Goal: Information Seeking & Learning: Find specific fact

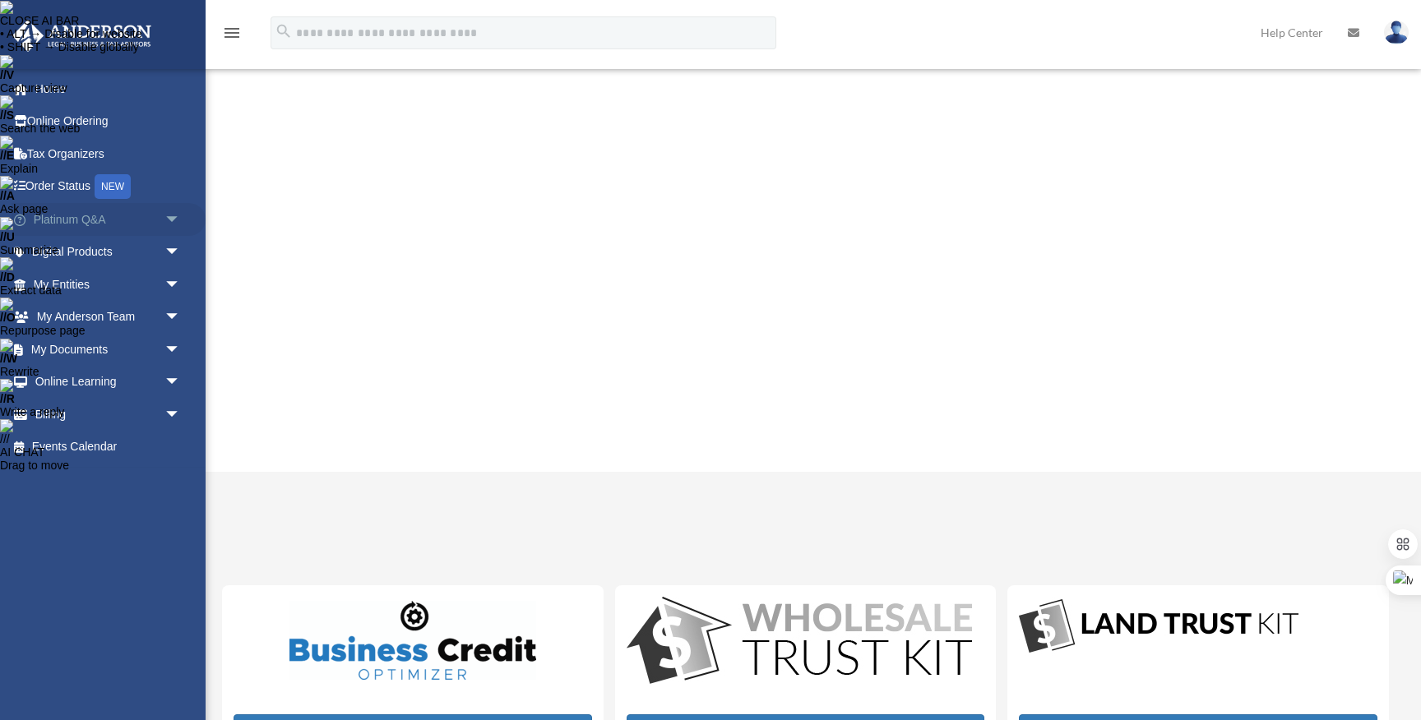
click at [172, 221] on span "arrow_drop_down" at bounding box center [180, 220] width 33 height 34
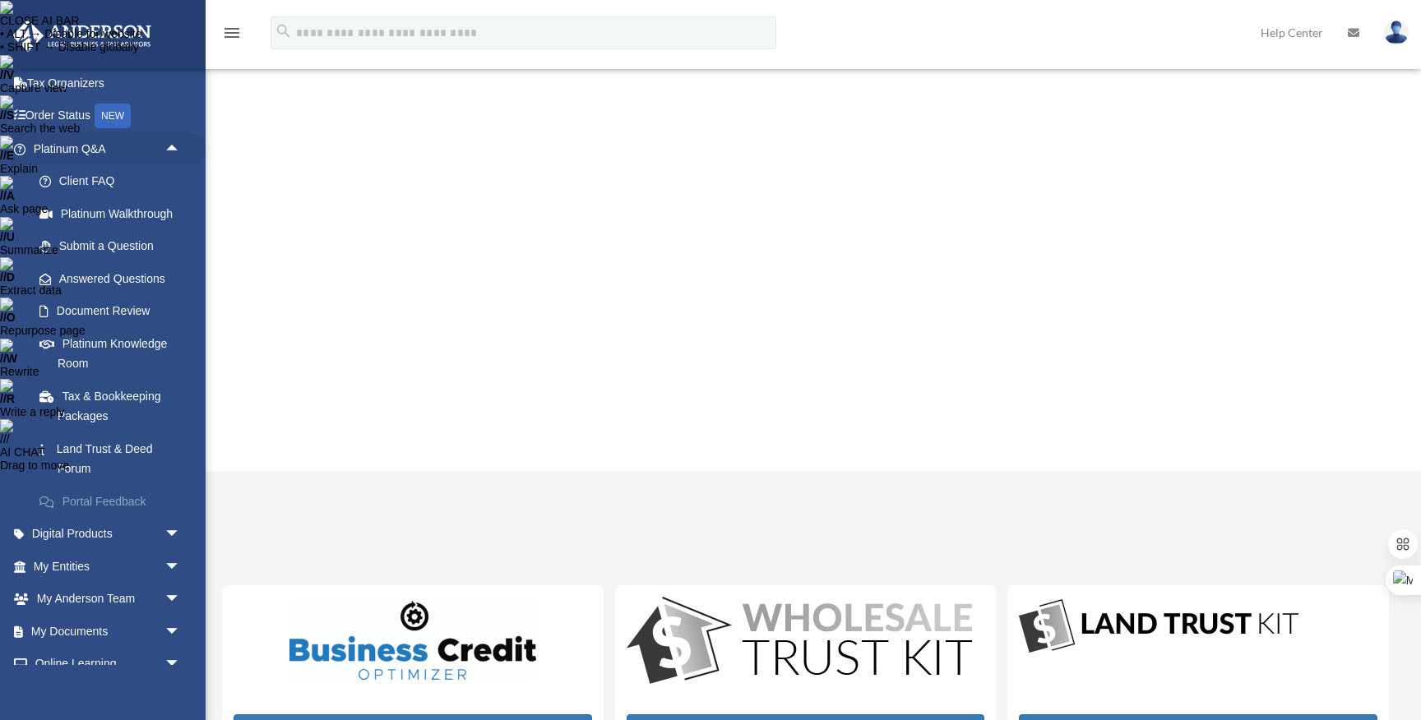
scroll to position [81, 0]
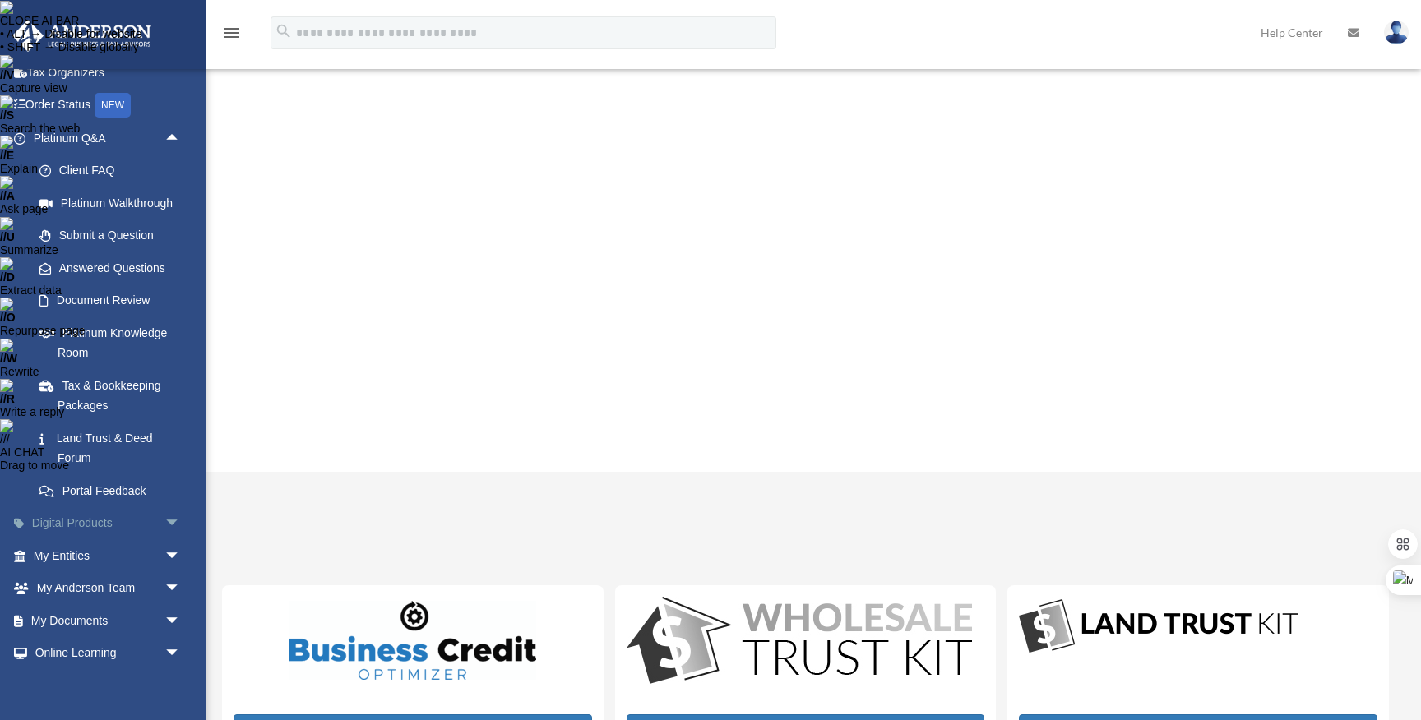
click at [158, 519] on link "Digital Products arrow_drop_down" at bounding box center [109, 523] width 194 height 33
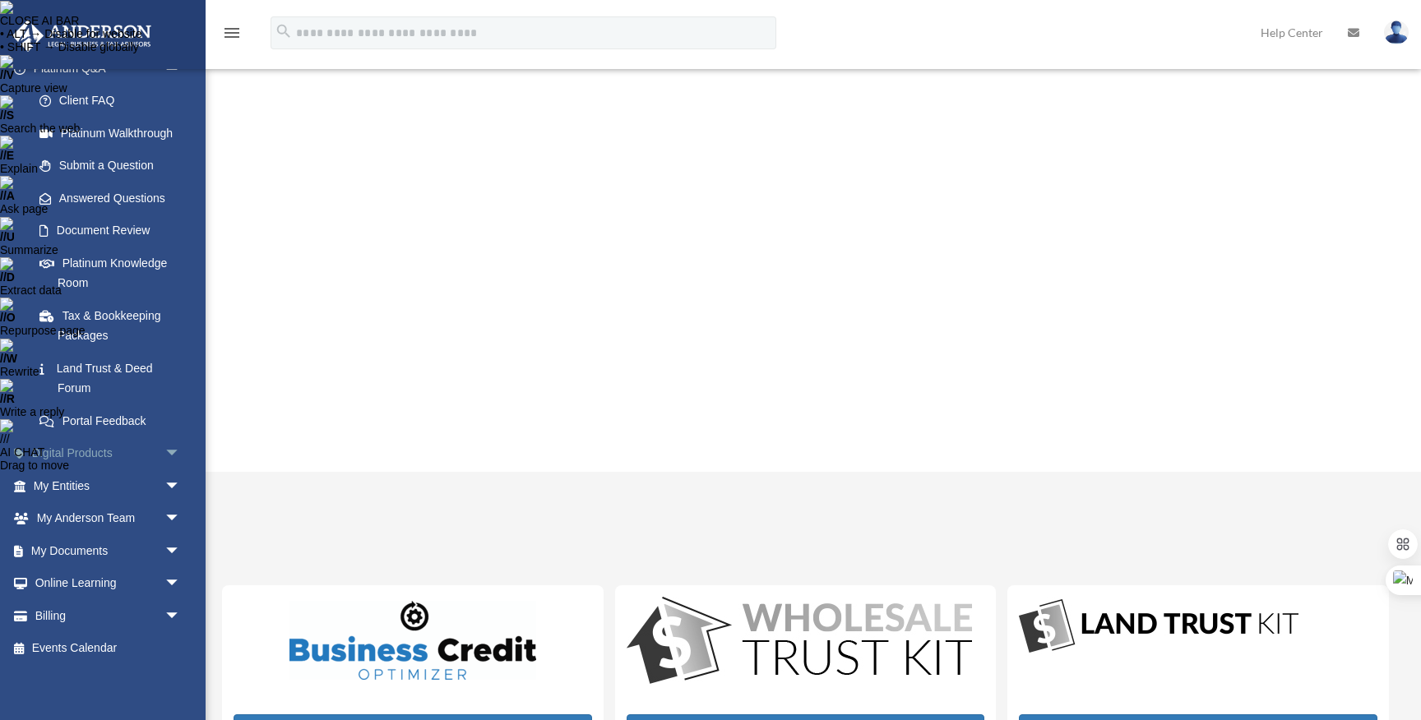
scroll to position [155, 0]
click at [174, 453] on span "arrow_drop_down" at bounding box center [180, 451] width 33 height 34
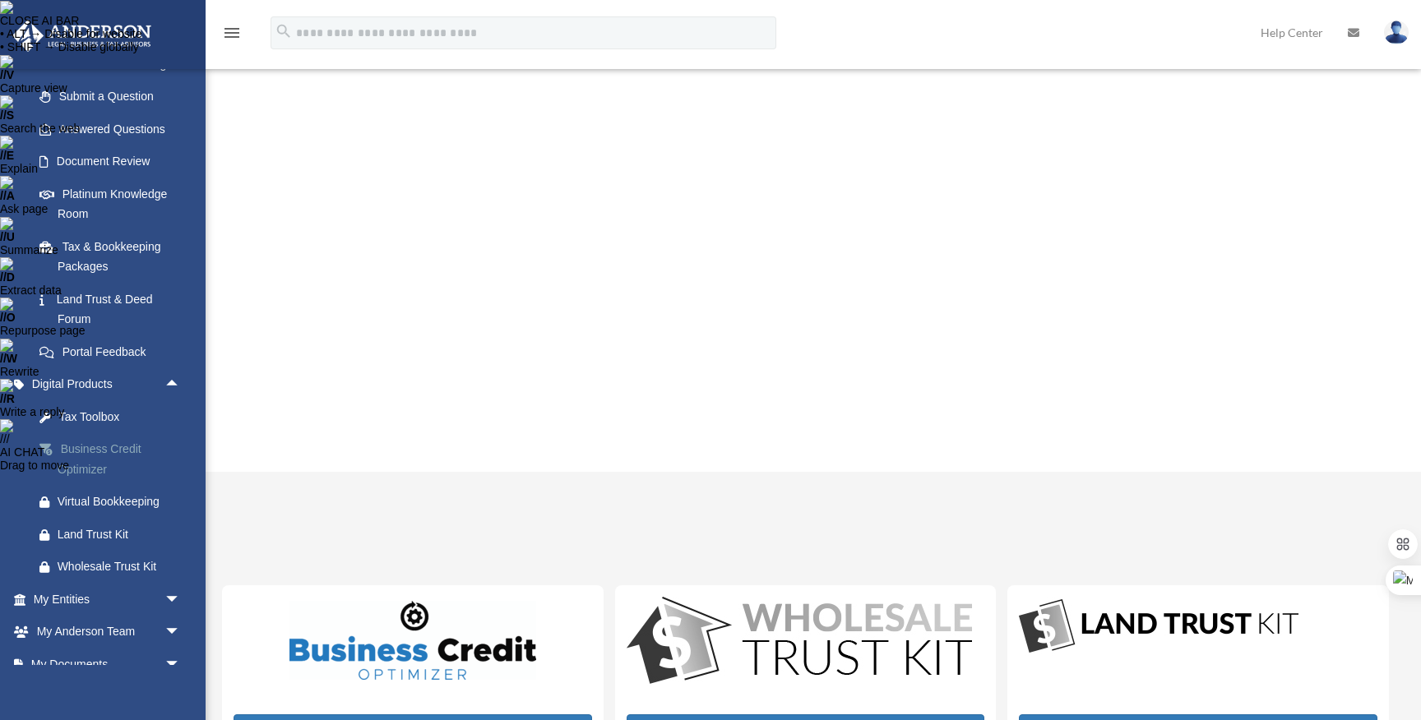
scroll to position [255, 0]
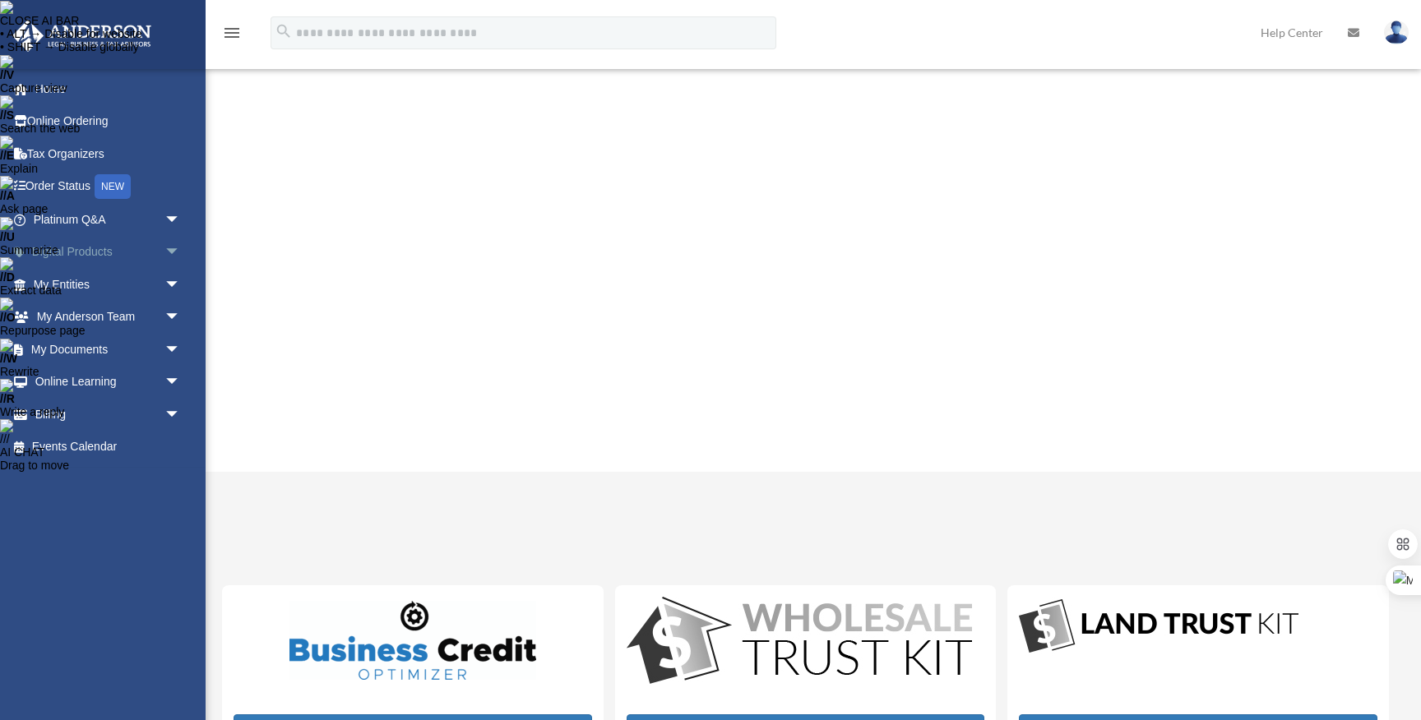
click at [168, 252] on span "arrow_drop_down" at bounding box center [180, 253] width 33 height 34
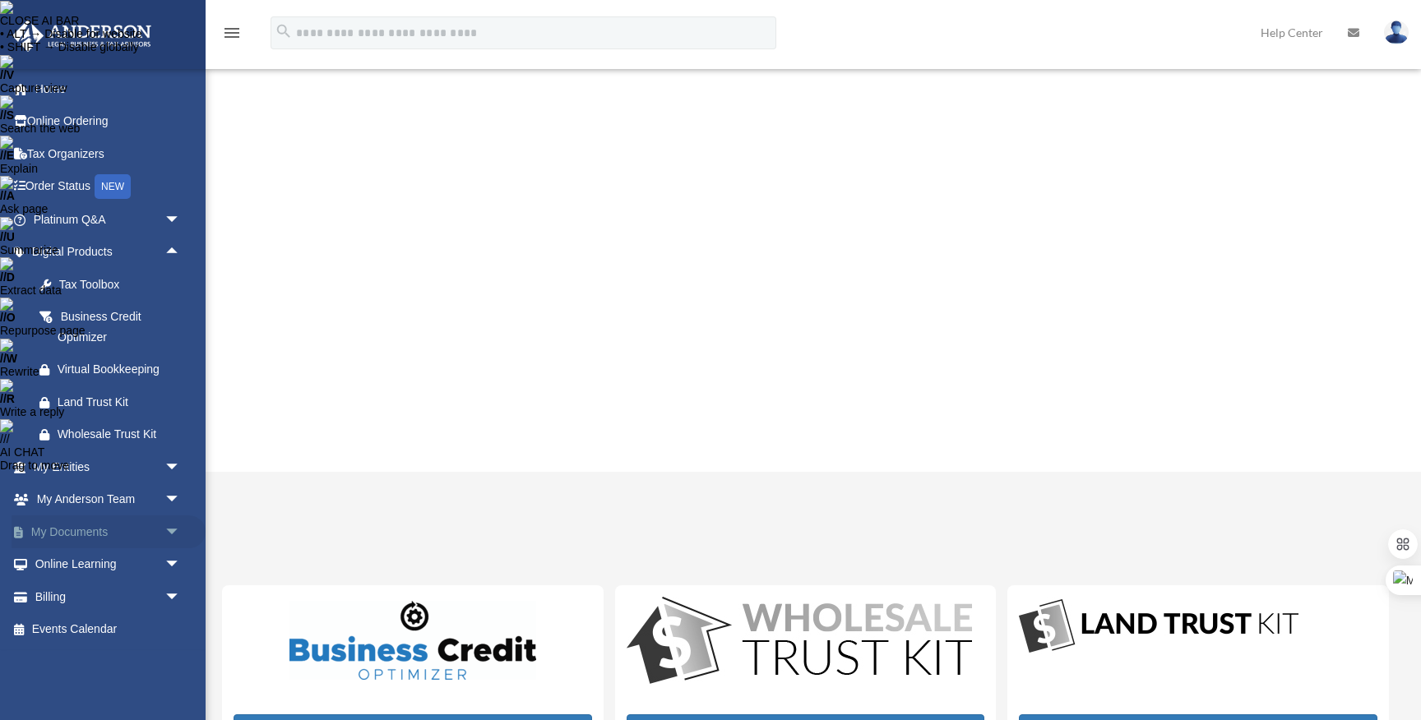
click at [174, 540] on span "arrow_drop_down" at bounding box center [180, 533] width 33 height 34
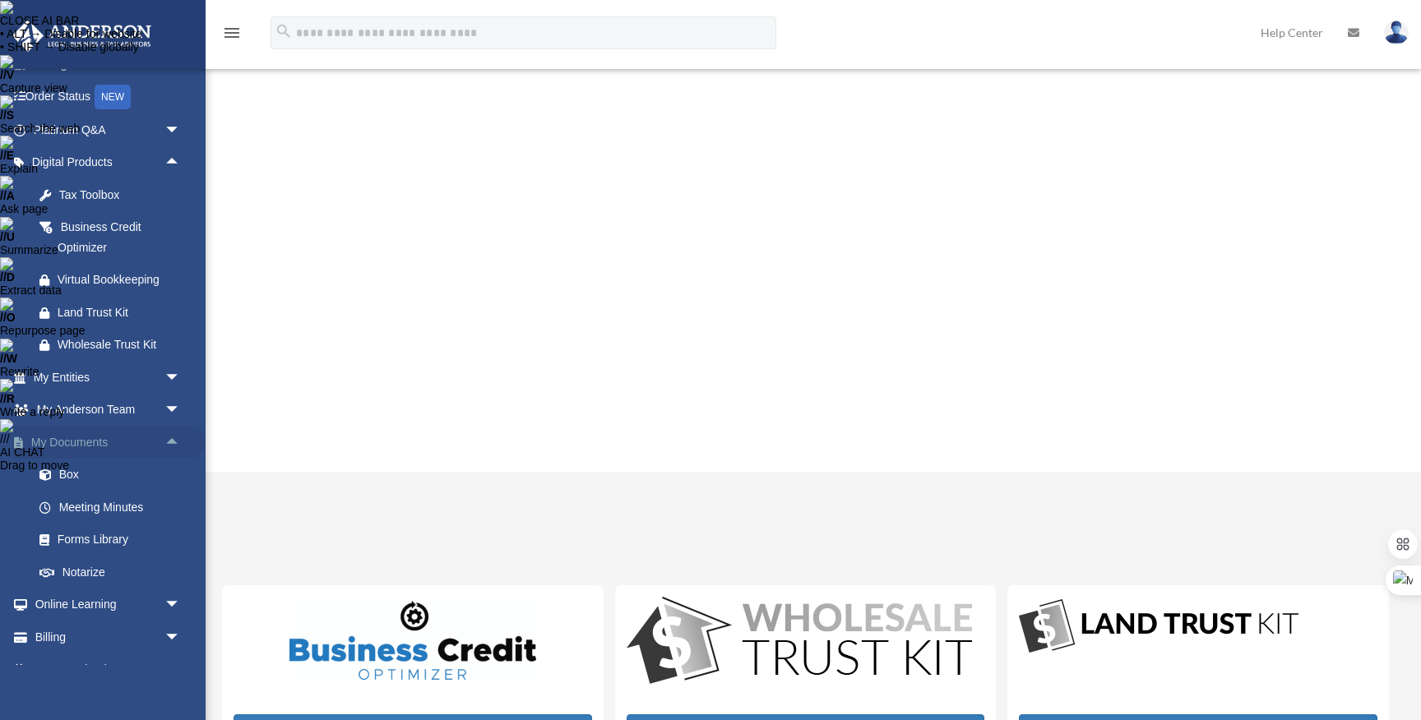
scroll to position [93, 0]
click at [175, 590] on span "arrow_drop_down" at bounding box center [180, 603] width 33 height 34
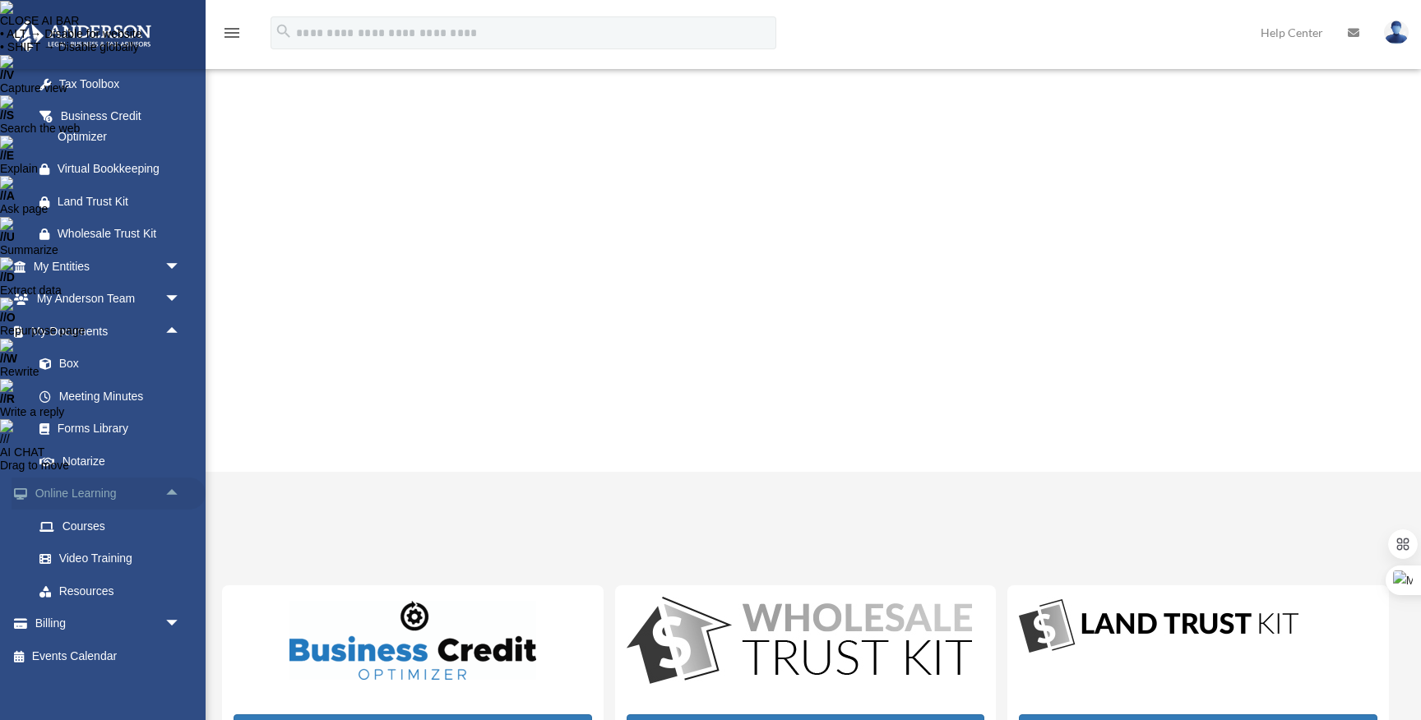
scroll to position [206, 0]
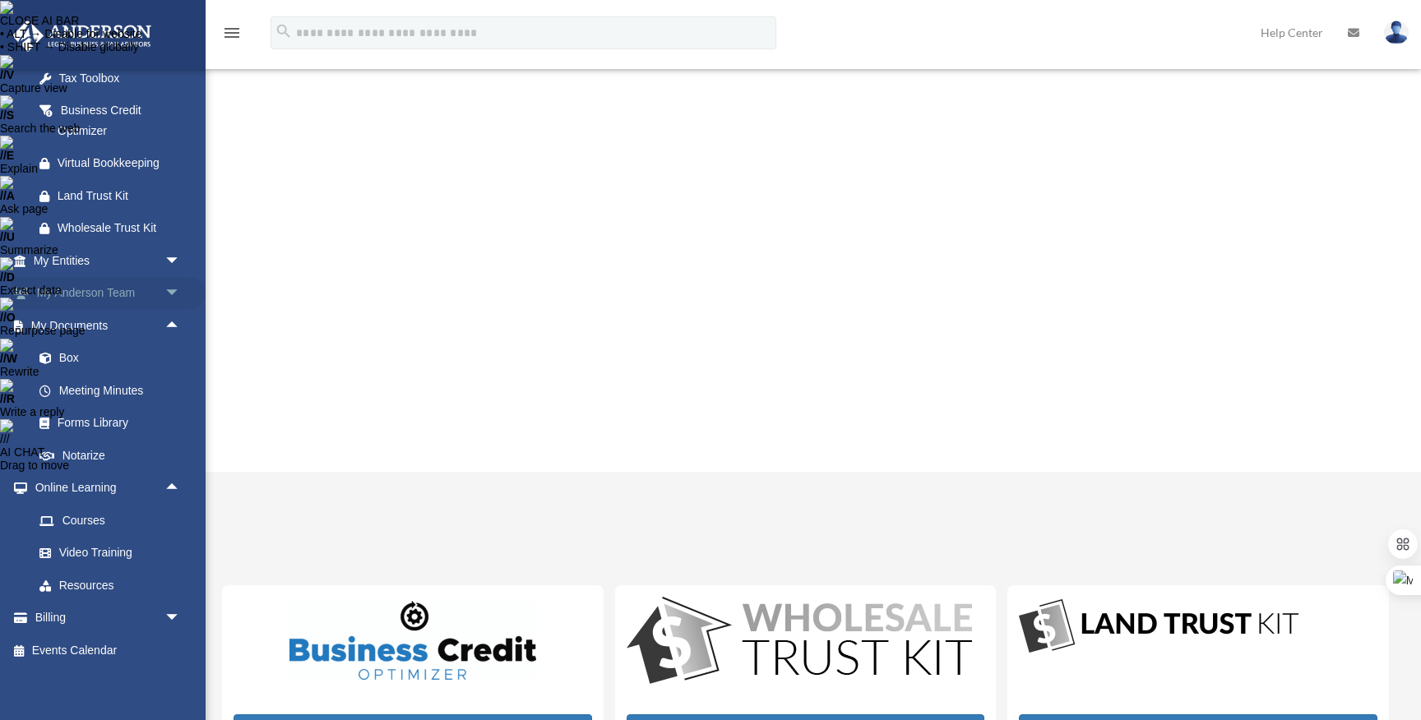
click at [174, 289] on span "arrow_drop_down" at bounding box center [180, 294] width 33 height 34
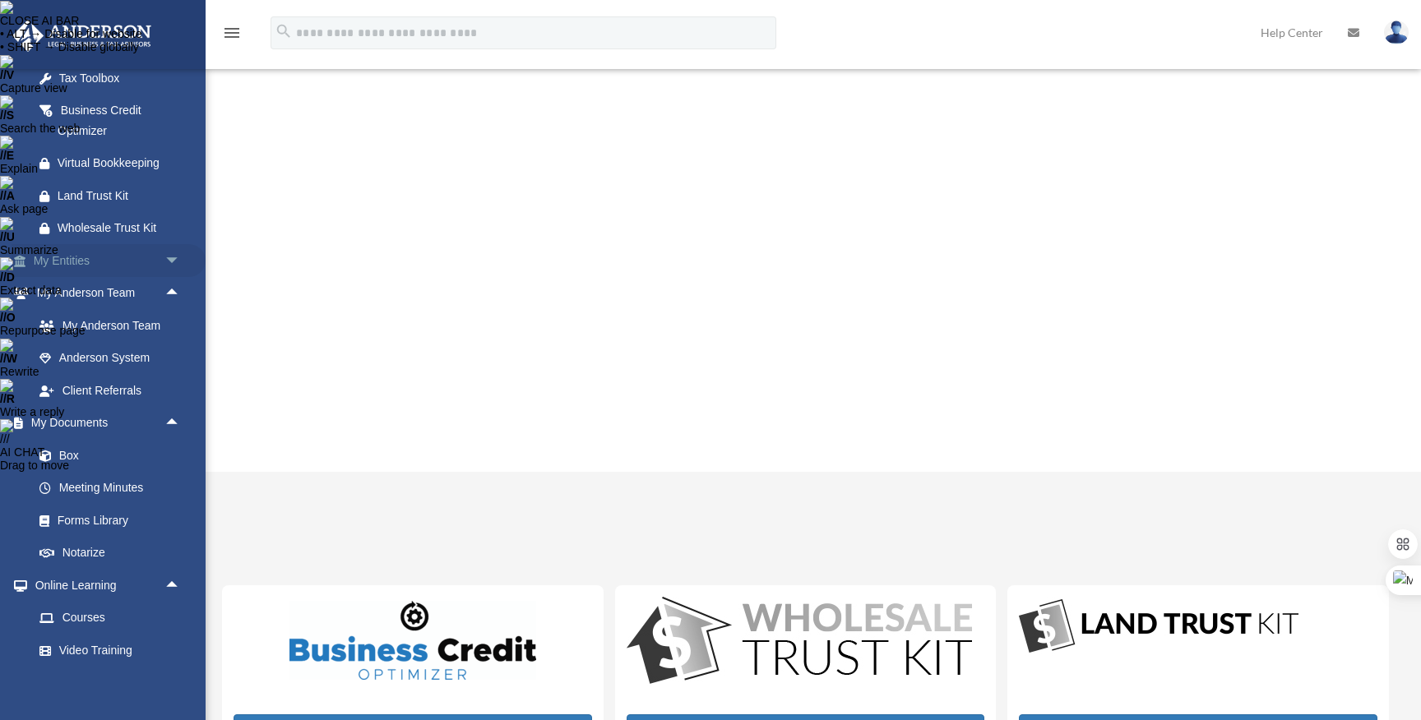
click at [170, 262] on span "arrow_drop_down" at bounding box center [180, 261] width 33 height 34
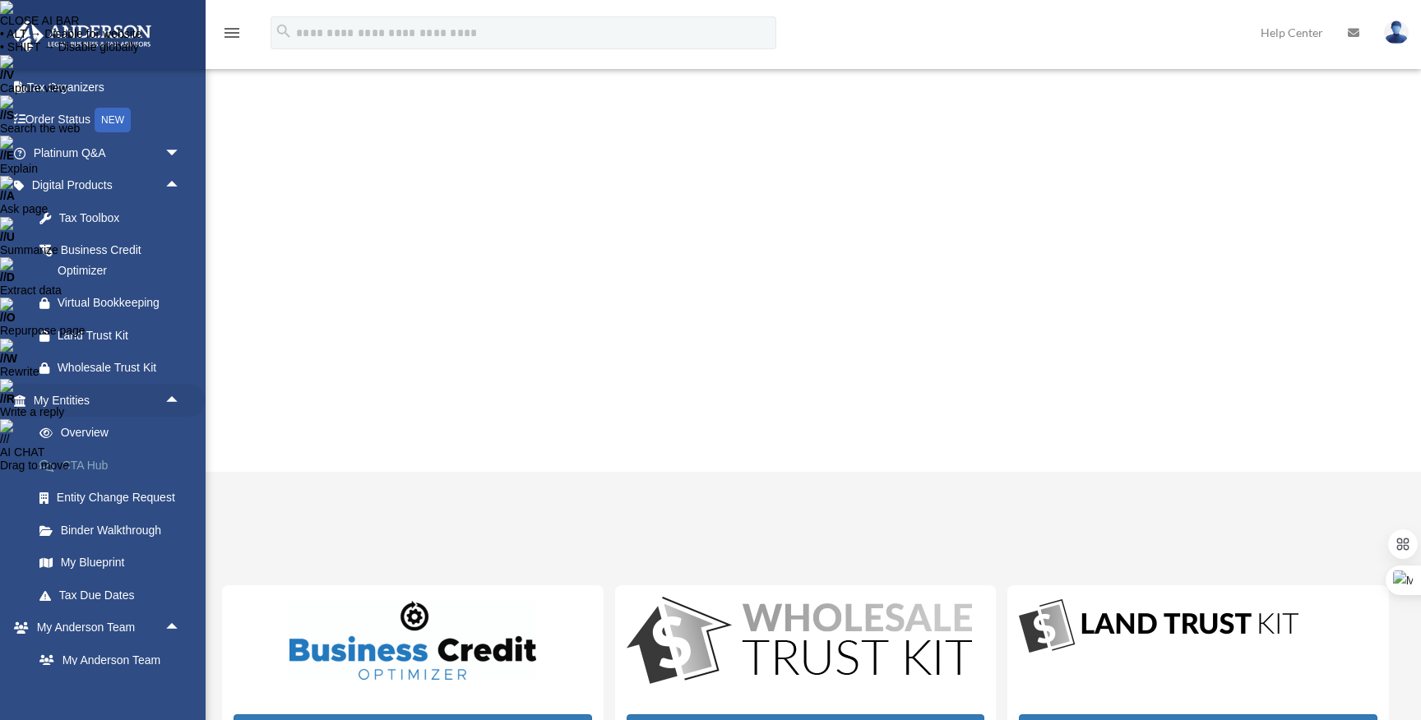
scroll to position [52, 0]
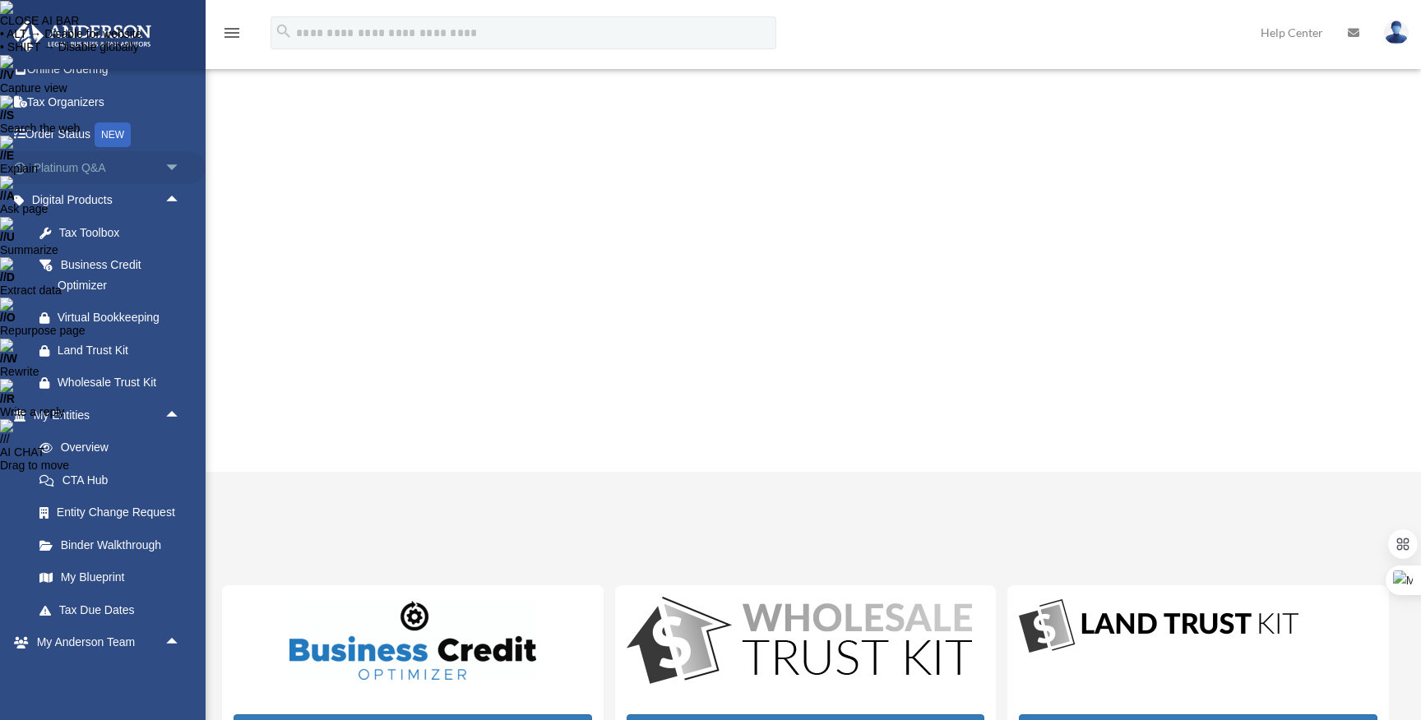
click at [171, 164] on span "arrow_drop_down" at bounding box center [180, 168] width 33 height 34
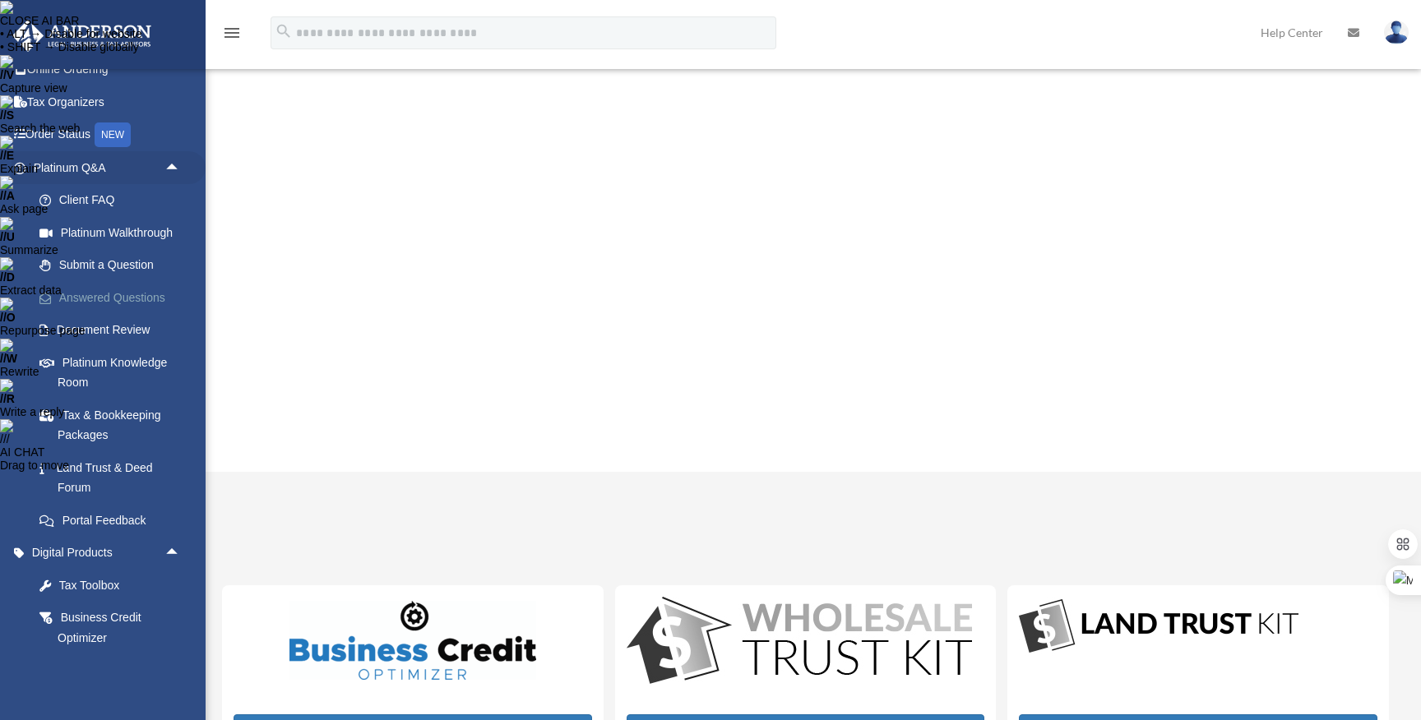
click at [121, 293] on link "Answered Questions" at bounding box center [114, 297] width 183 height 33
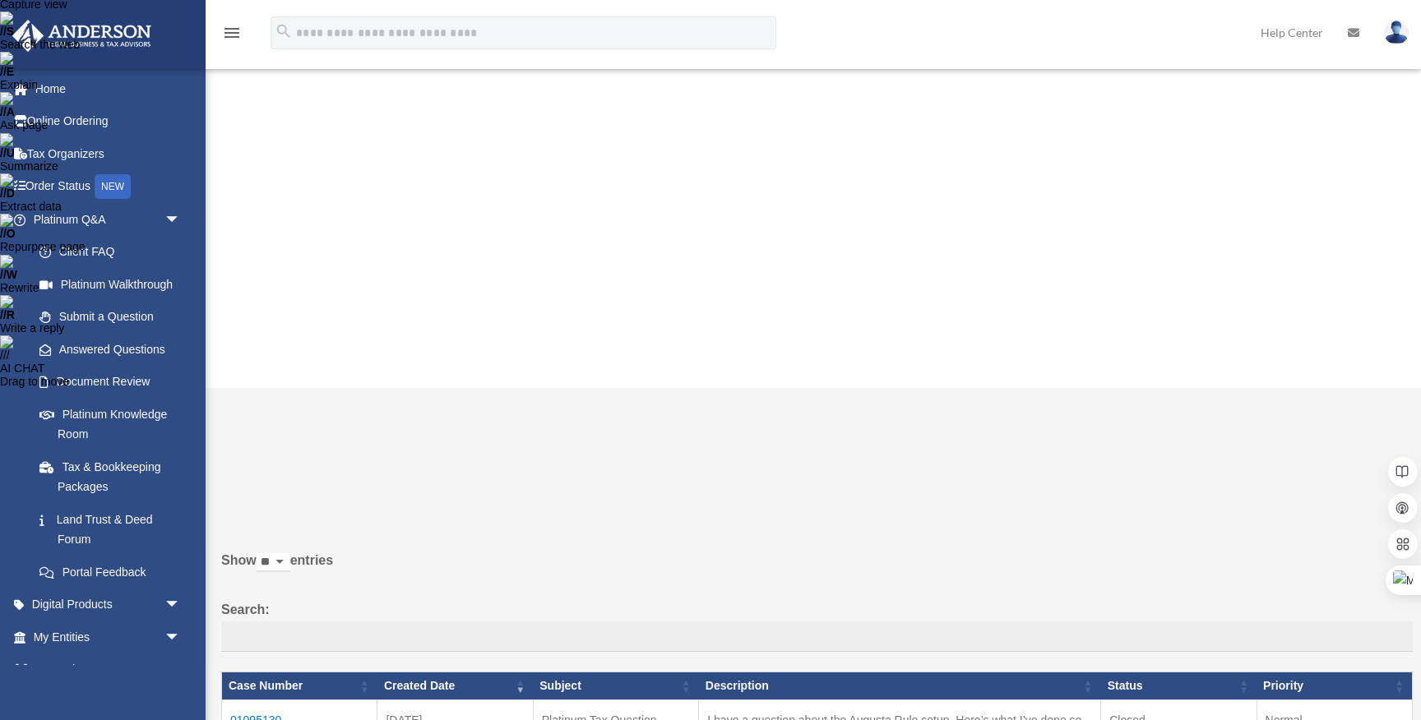
scroll to position [103, 0]
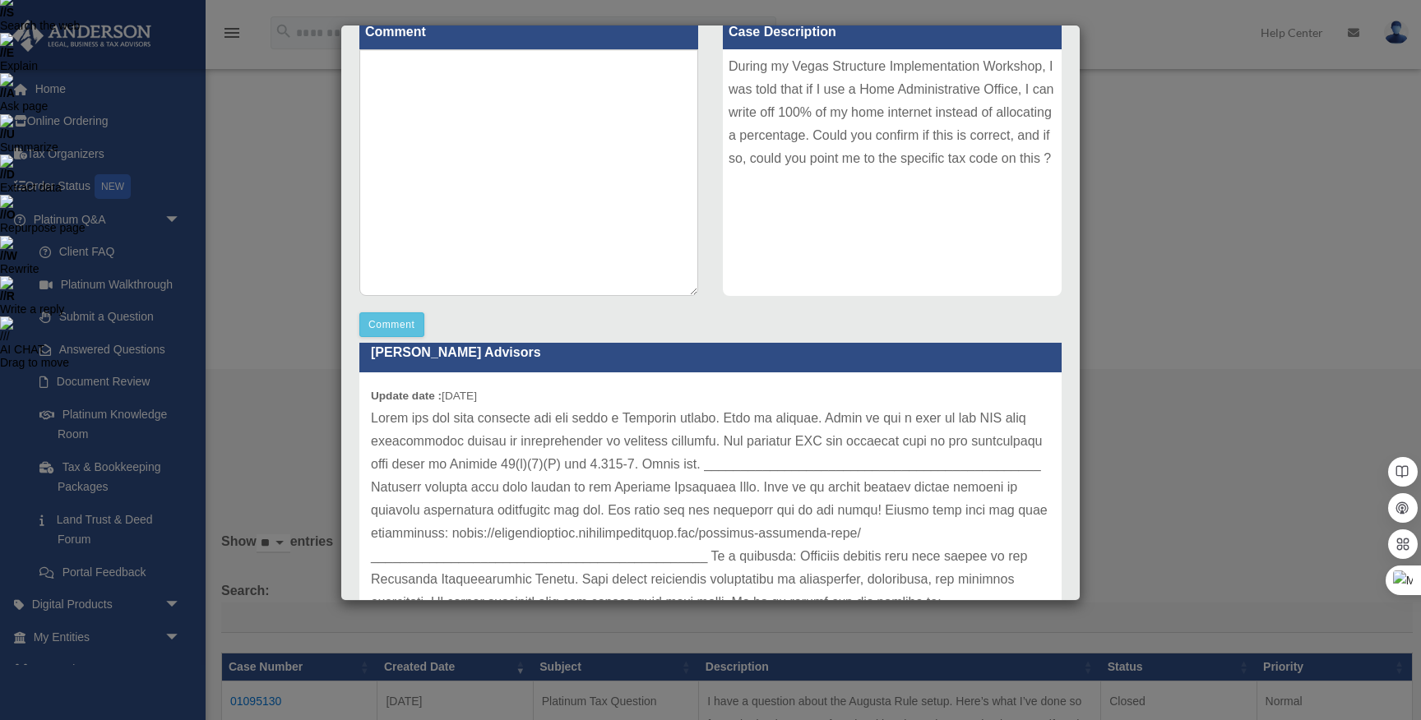
scroll to position [15, 0]
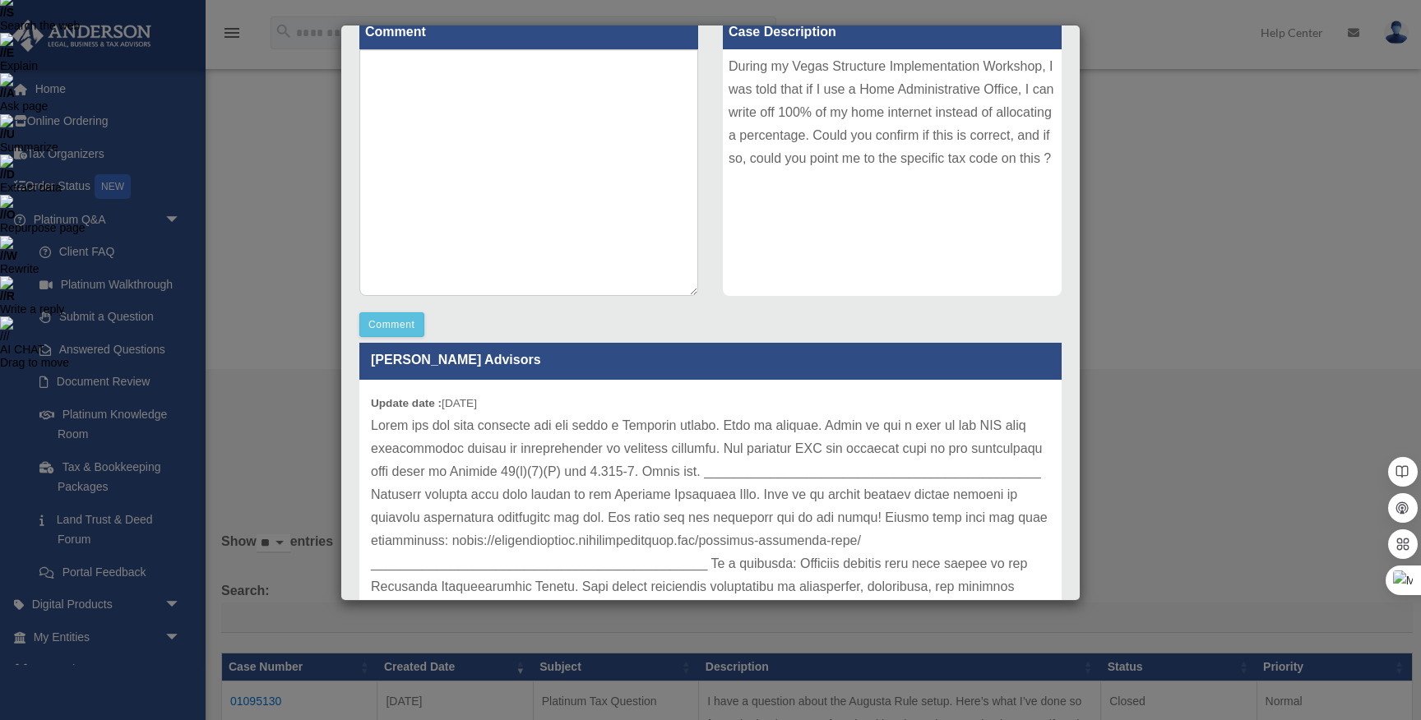
click at [830, 118] on div "During my Vegas Structure Implementation Workshop, I was told that if I use a H…" at bounding box center [892, 172] width 339 height 247
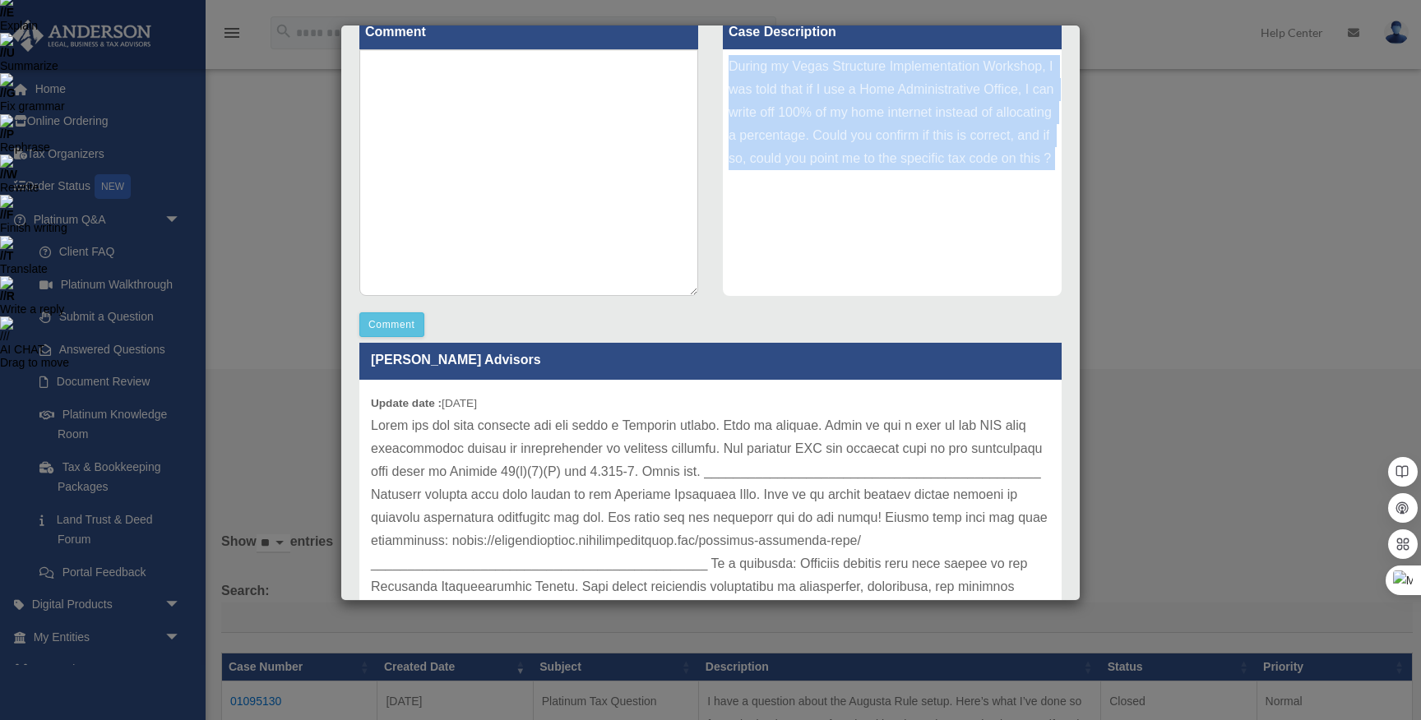
click at [830, 118] on div "During my Vegas Structure Implementation Workshop, I was told that if I use a H…" at bounding box center [892, 172] width 339 height 247
copy div "During my Vegas Structure Implementation Workshop, I was told that if I use a H…"
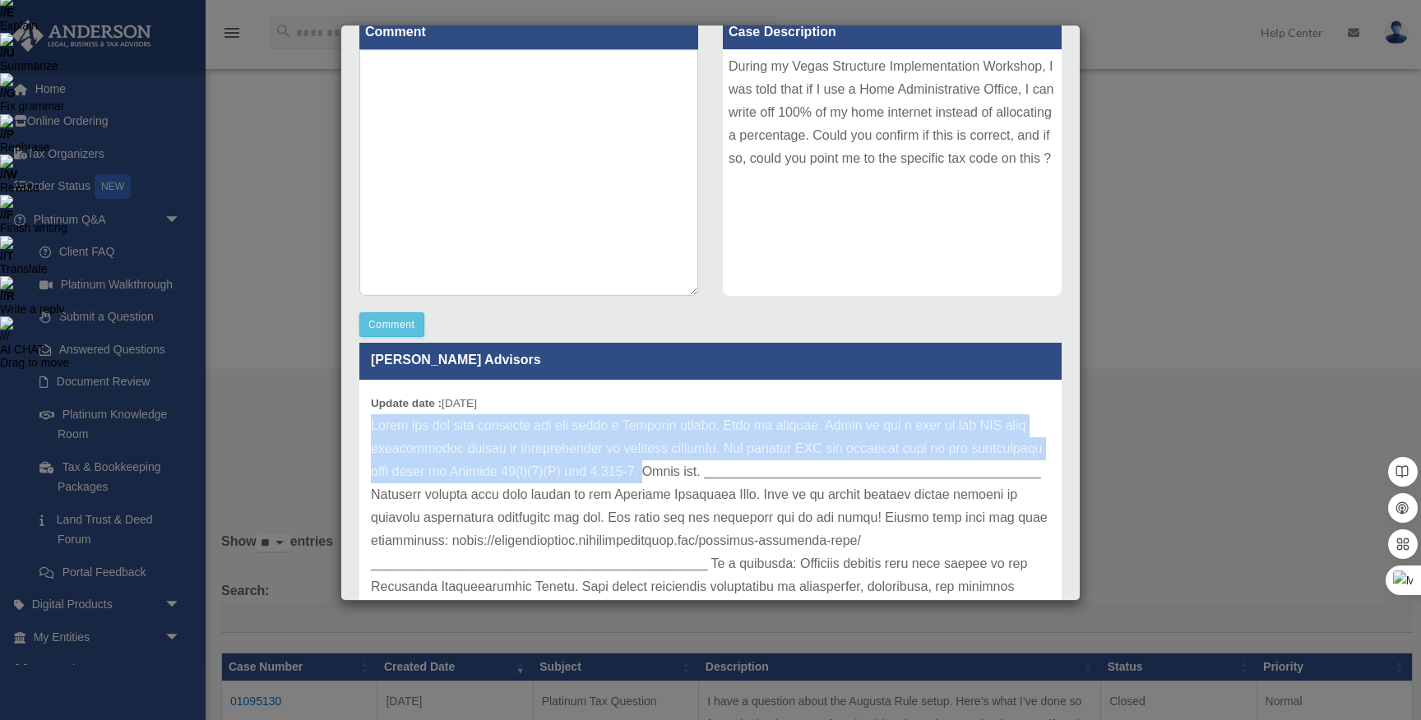
drag, startPoint x: 371, startPoint y: 428, endPoint x: 649, endPoint y: 479, distance: 282.6
click at [649, 479] on p at bounding box center [710, 530] width 679 height 230
copy p "Thank you for your question and for being a Platinum member. That is correct. T…"
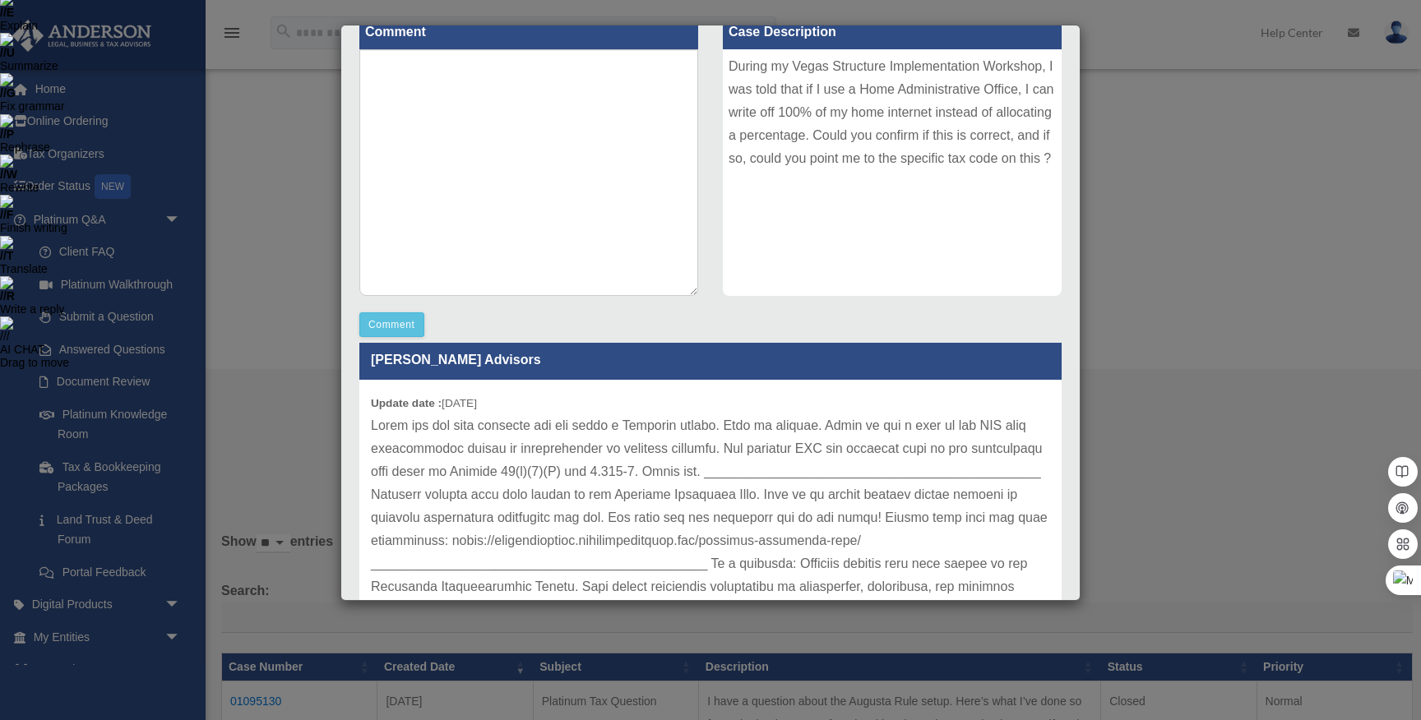
click at [1169, 80] on div "Case Detail × Platinum Tax Question Case Number 01094657 Created Date August 31…" at bounding box center [710, 360] width 1421 height 720
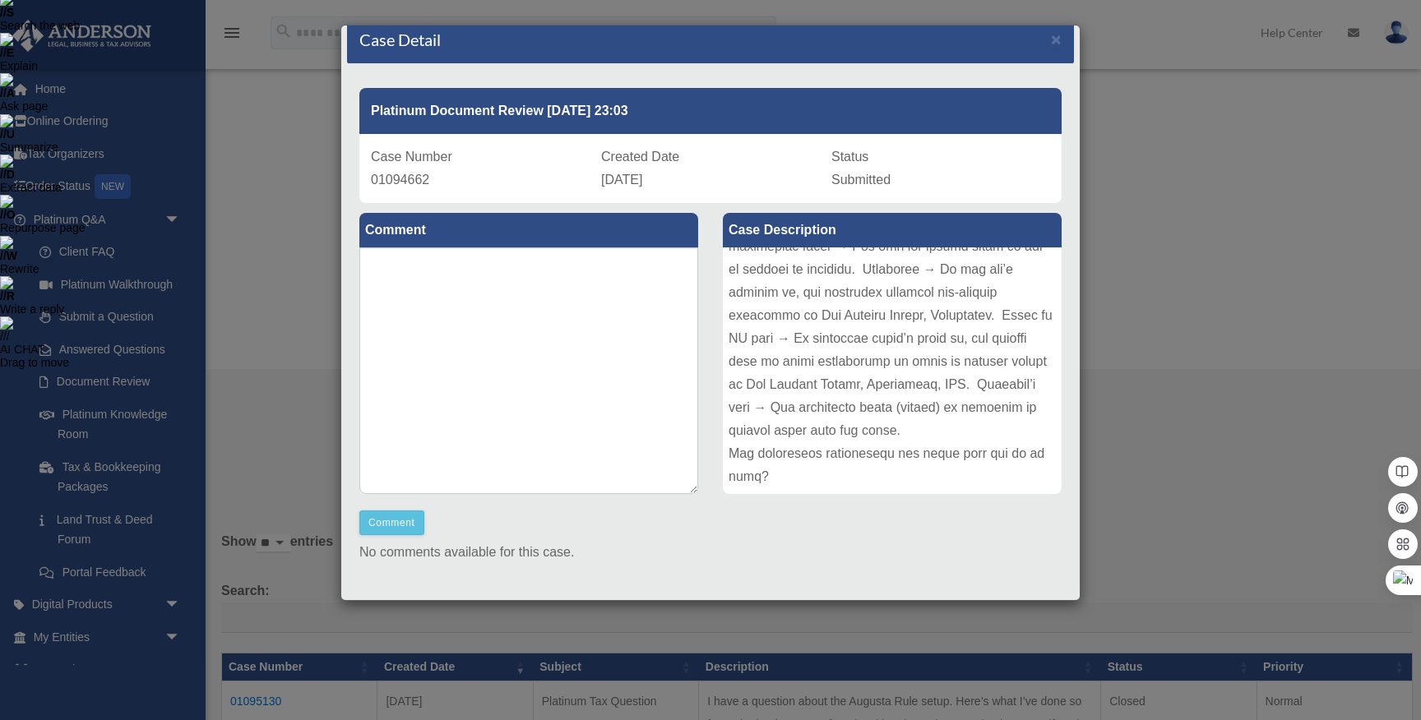
scroll to position [52, 0]
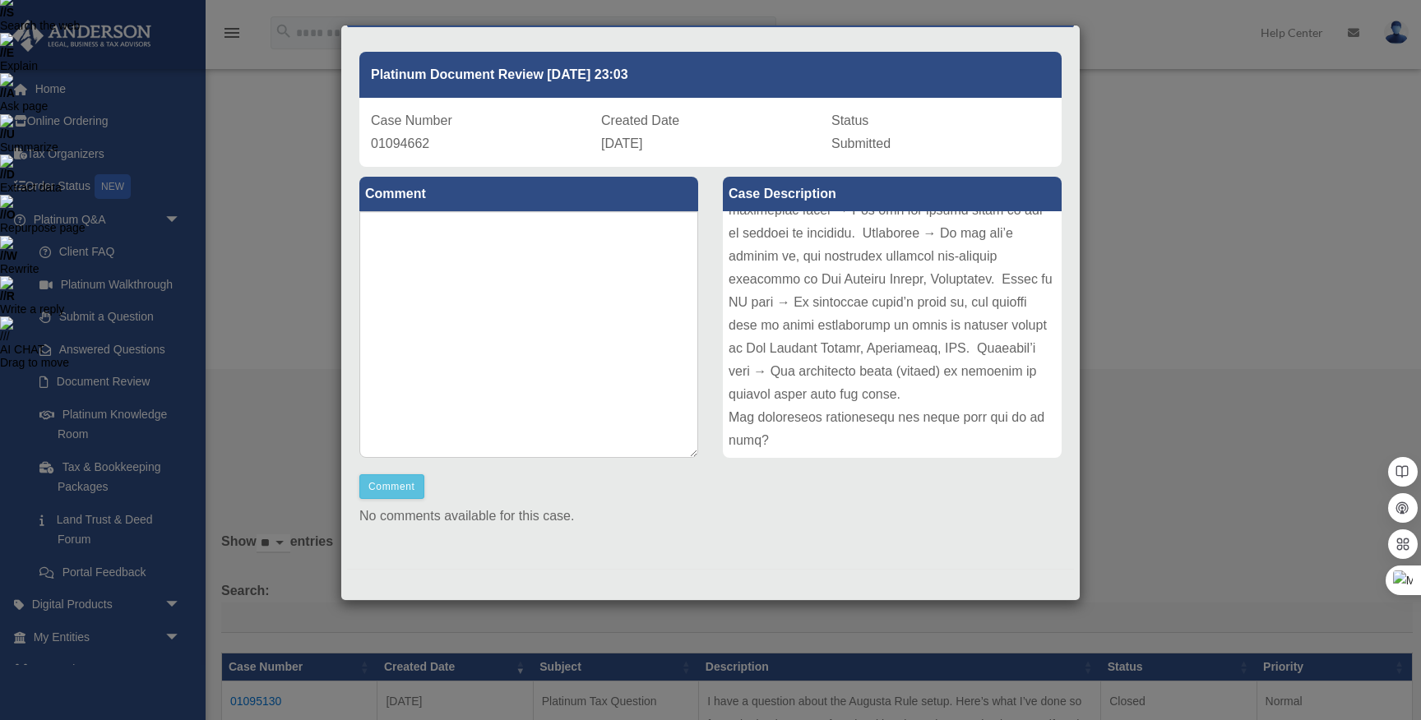
click at [1174, 72] on div "Case Detail × Platinum Document Review 08/31/2025 23:03 Case Number 01094662 Cr…" at bounding box center [710, 360] width 1421 height 720
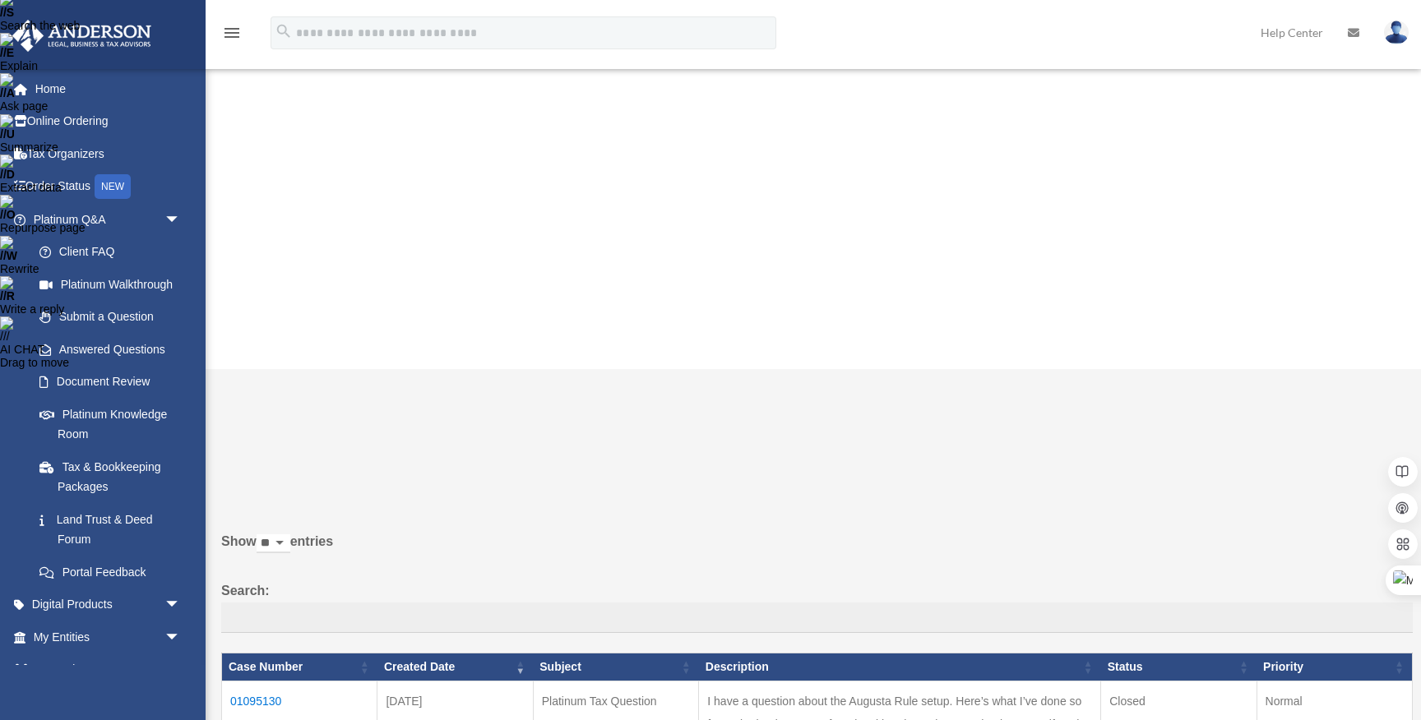
click at [273, 682] on td "01095130" at bounding box center [299, 725] width 155 height 86
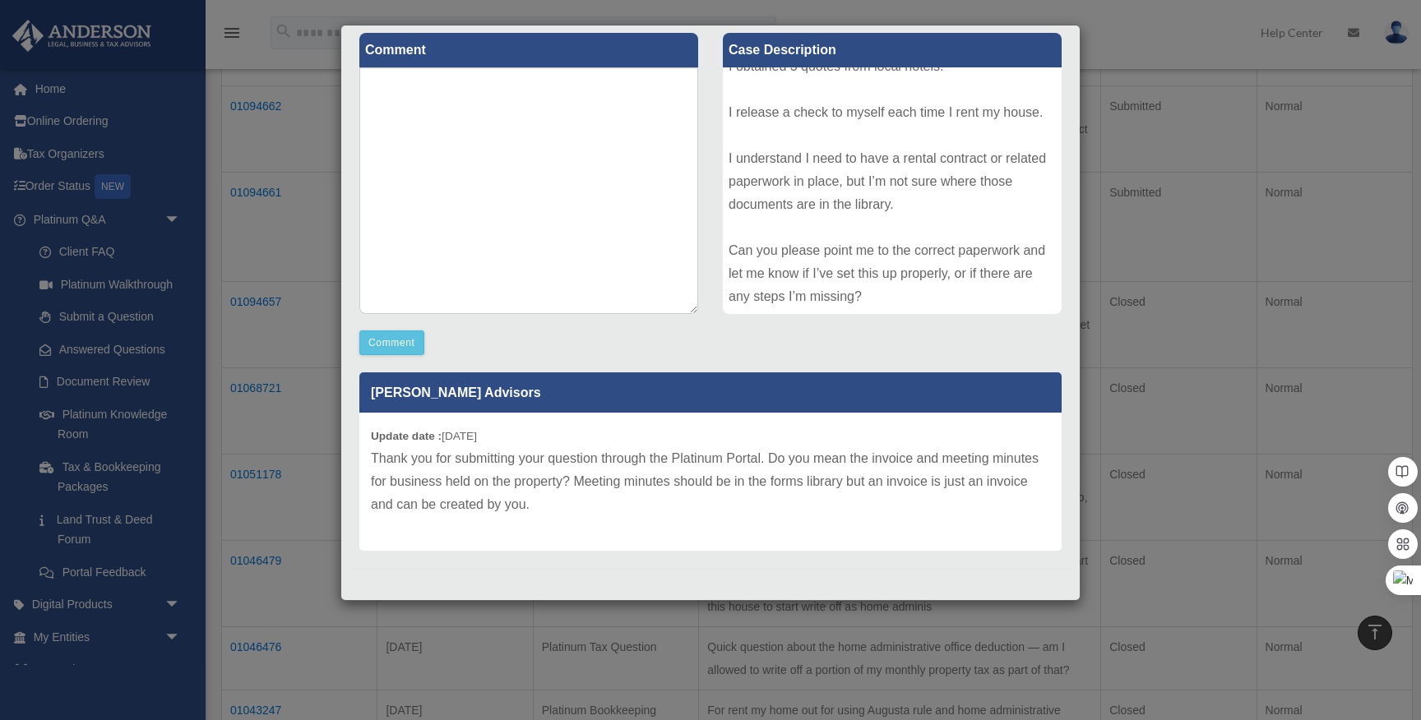
scroll to position [0, 0]
